Goal: Information Seeking & Learning: Find contact information

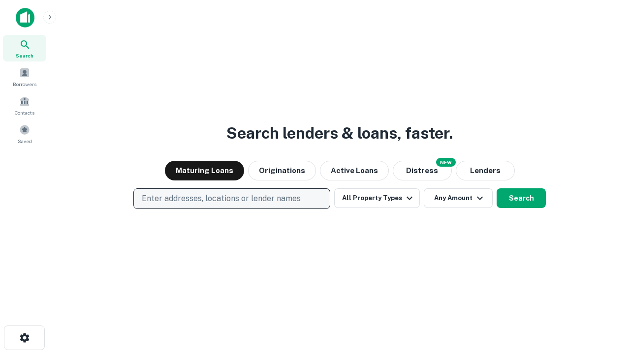
click at [231, 199] on p "Enter addresses, locations or lender names" at bounding box center [221, 199] width 159 height 12
type input "**********"
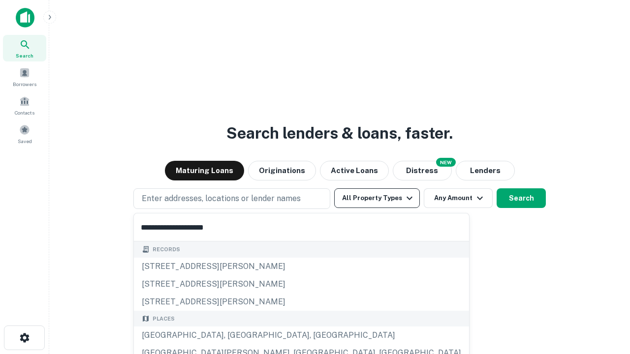
click at [235, 336] on div "Santa Monica, CA, USA" at bounding box center [301, 336] width 335 height 18
click at [377, 198] on button "All Property Types" at bounding box center [377, 198] width 86 height 20
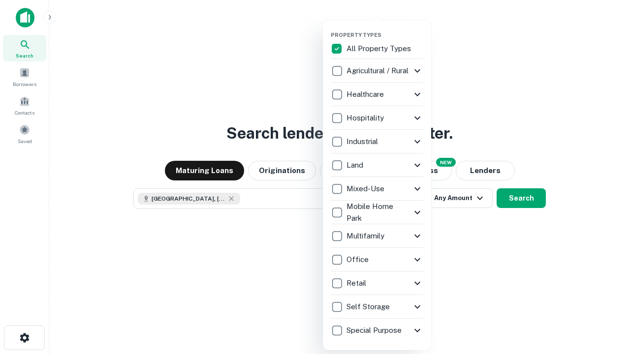
click at [385, 29] on button "button" at bounding box center [385, 29] width 108 height 0
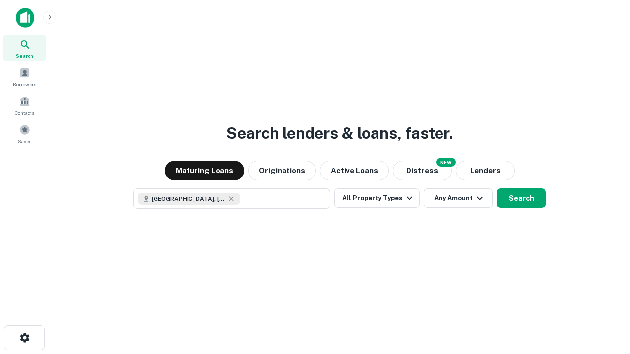
scroll to position [16, 0]
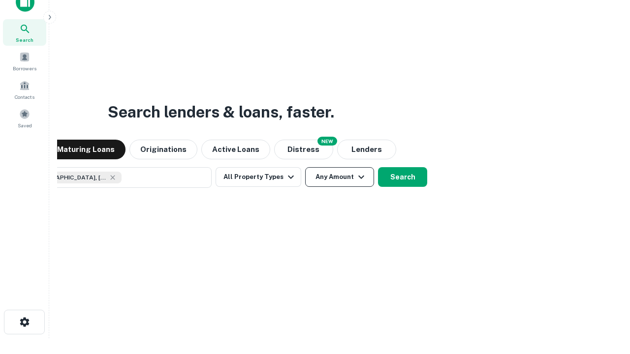
click at [305, 167] on button "Any Amount" at bounding box center [339, 177] width 69 height 20
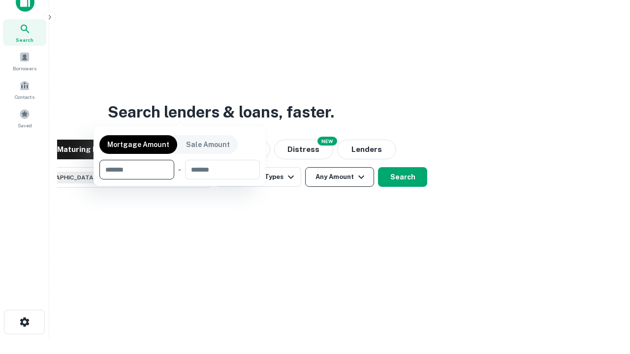
scroll to position [71, 279]
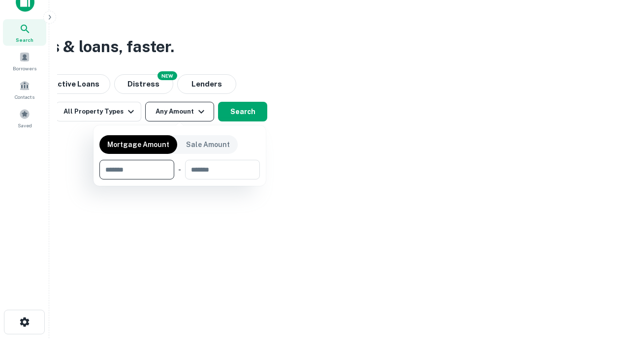
type input "*******"
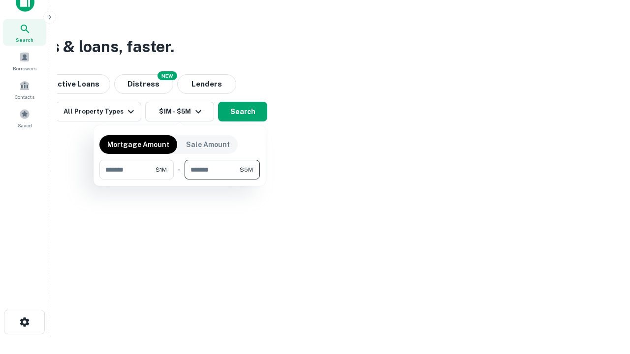
type input "*******"
click at [180, 180] on button "button" at bounding box center [179, 180] width 160 height 0
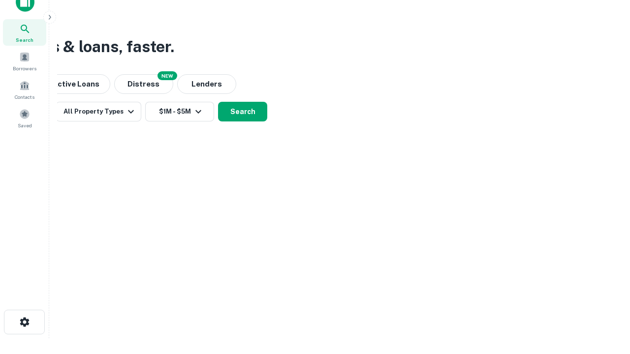
scroll to position [16, 0]
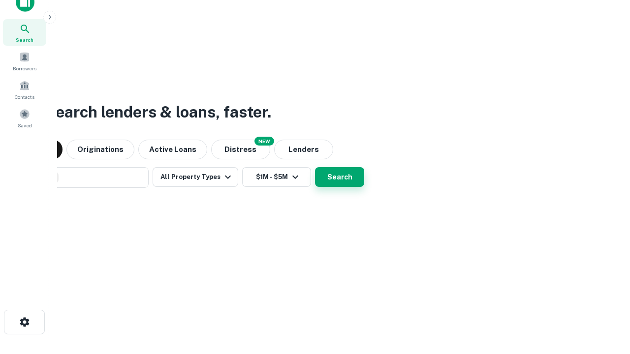
click at [315, 167] on button "Search" at bounding box center [339, 177] width 49 height 20
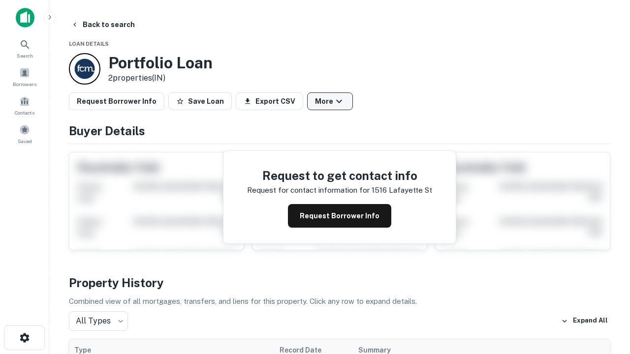
click at [330, 101] on button "More" at bounding box center [330, 102] width 46 height 18
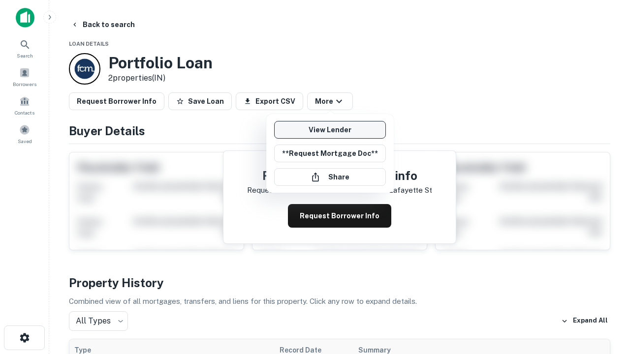
click at [330, 130] on link "View Lender" at bounding box center [330, 130] width 112 height 18
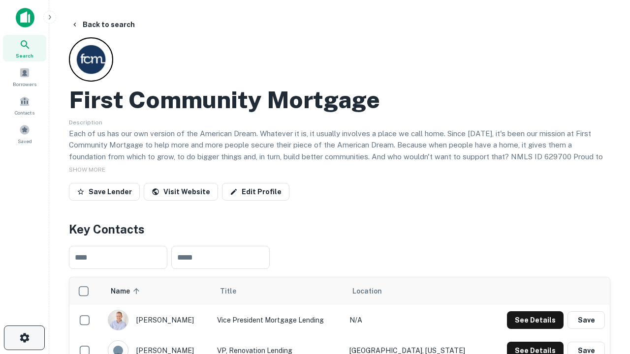
click at [24, 338] on icon "button" at bounding box center [25, 338] width 12 height 12
